Goal: Navigation & Orientation: Find specific page/section

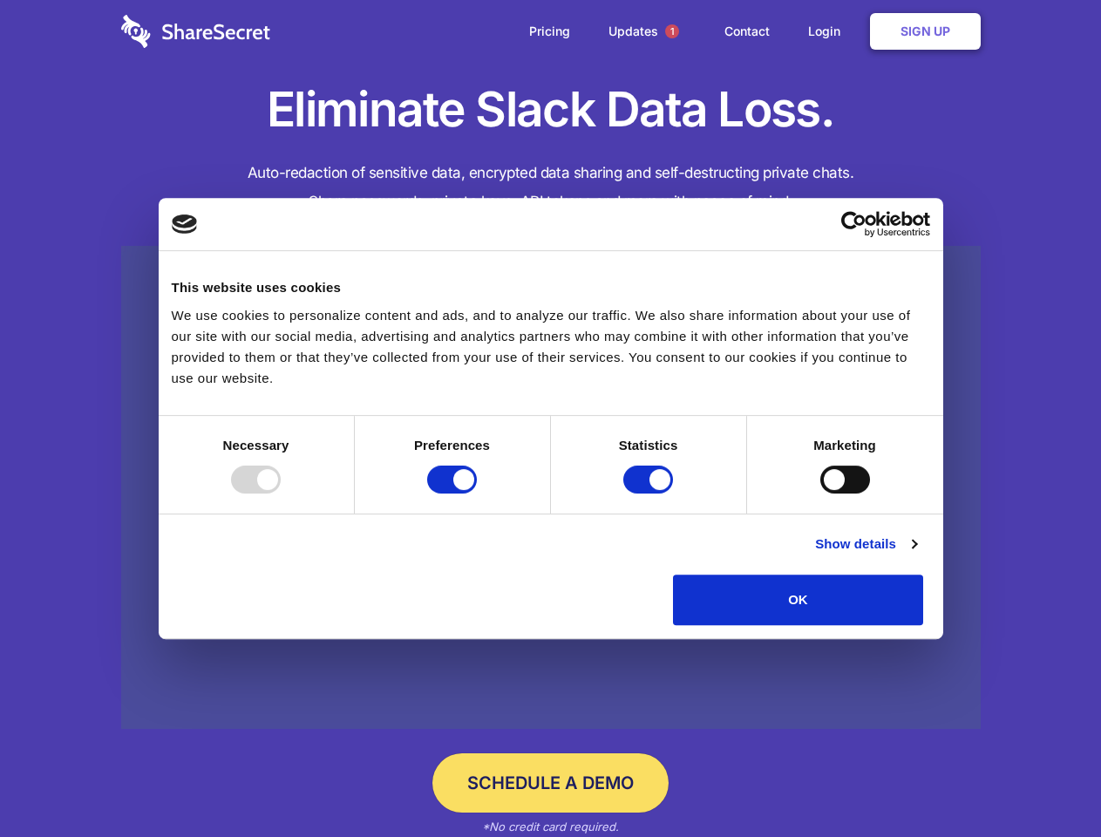
click at [281, 493] on div at bounding box center [256, 479] width 50 height 28
click at [477, 493] on input "Preferences" at bounding box center [452, 479] width 50 height 28
checkbox input "false"
click at [650, 493] on input "Statistics" at bounding box center [648, 479] width 50 height 28
checkbox input "false"
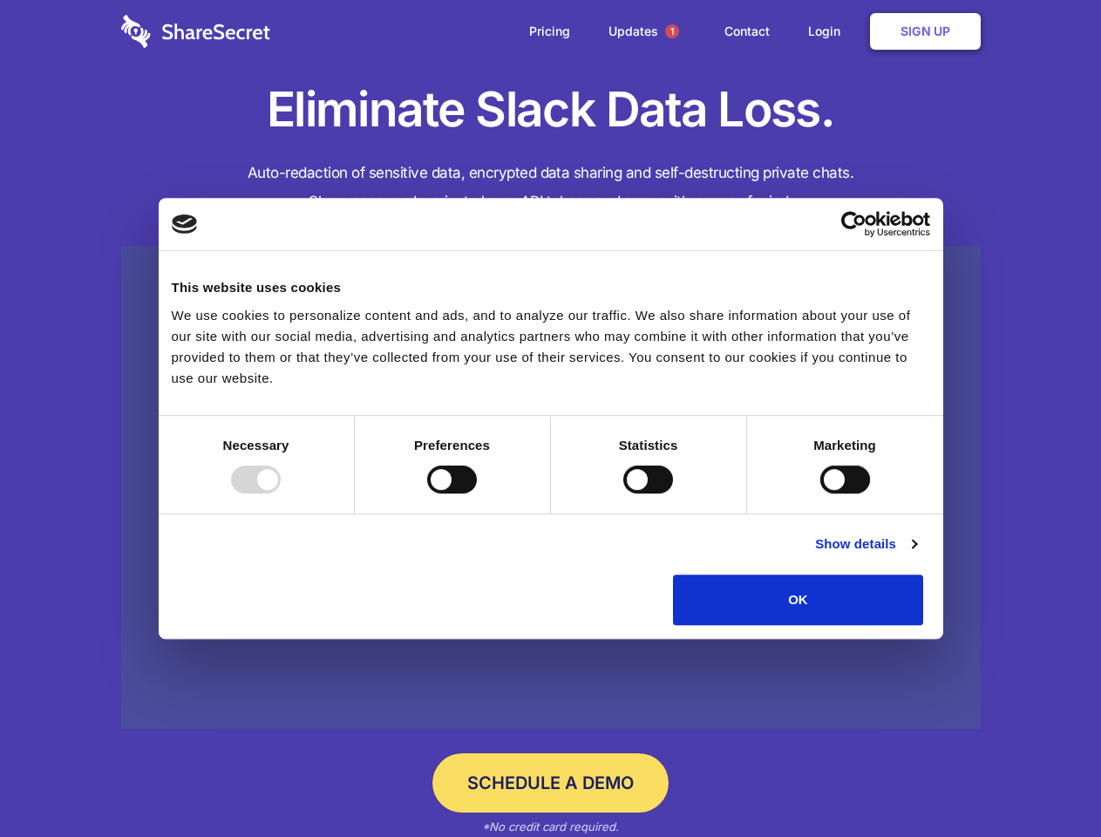
click at [820, 493] on input "Marketing" at bounding box center [845, 479] width 50 height 28
checkbox input "true"
click at [916, 554] on link "Show details" at bounding box center [865, 543] width 101 height 21
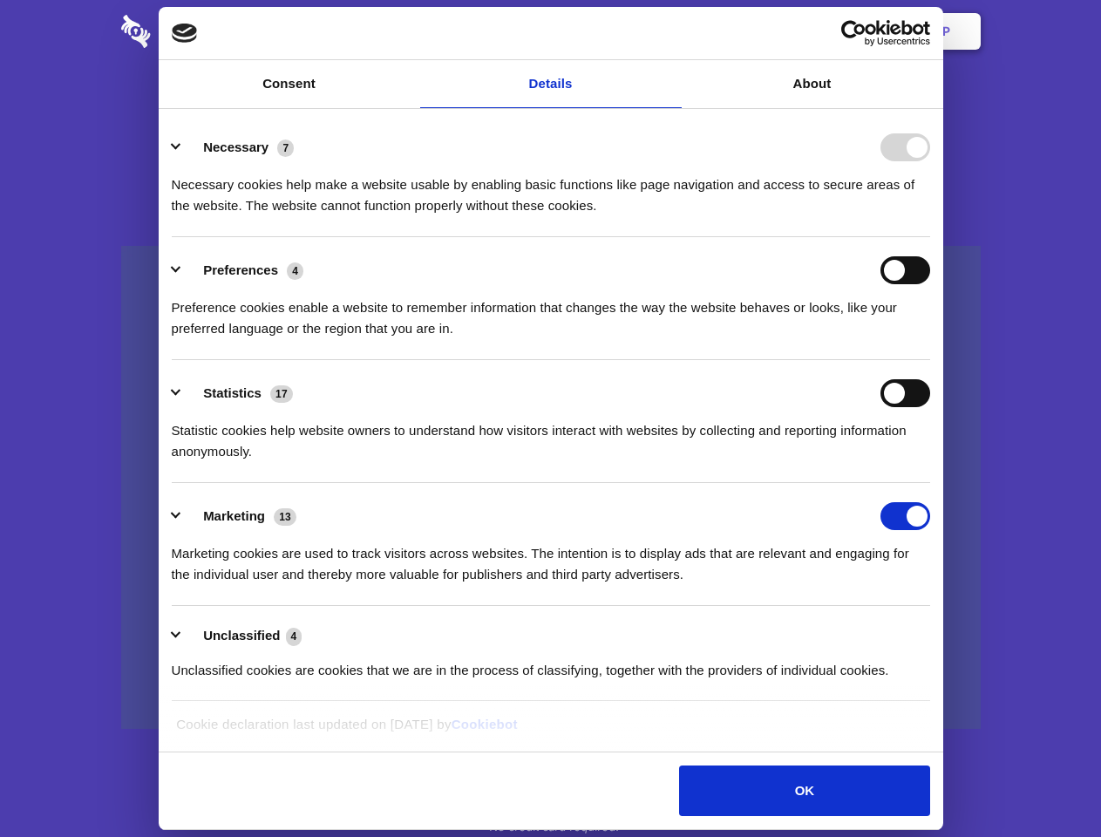
click at [930, 216] on div "Necessary cookies help make a website usable by enabling basic functions like p…" at bounding box center [551, 188] width 758 height 55
click at [671, 31] on span "1" at bounding box center [672, 31] width 14 height 14
